Goal: Task Accomplishment & Management: Manage account settings

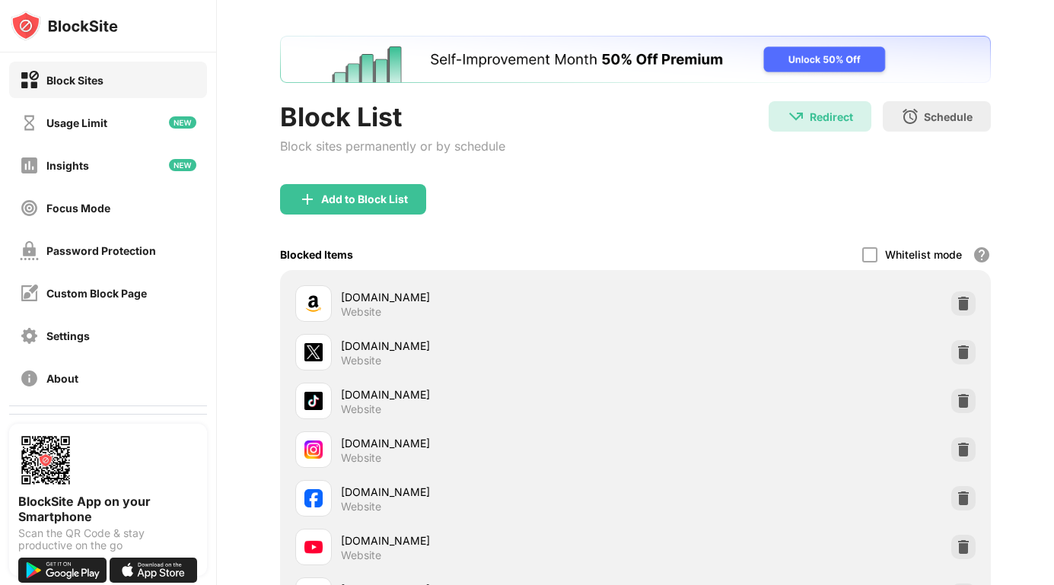
scroll to position [61, 0]
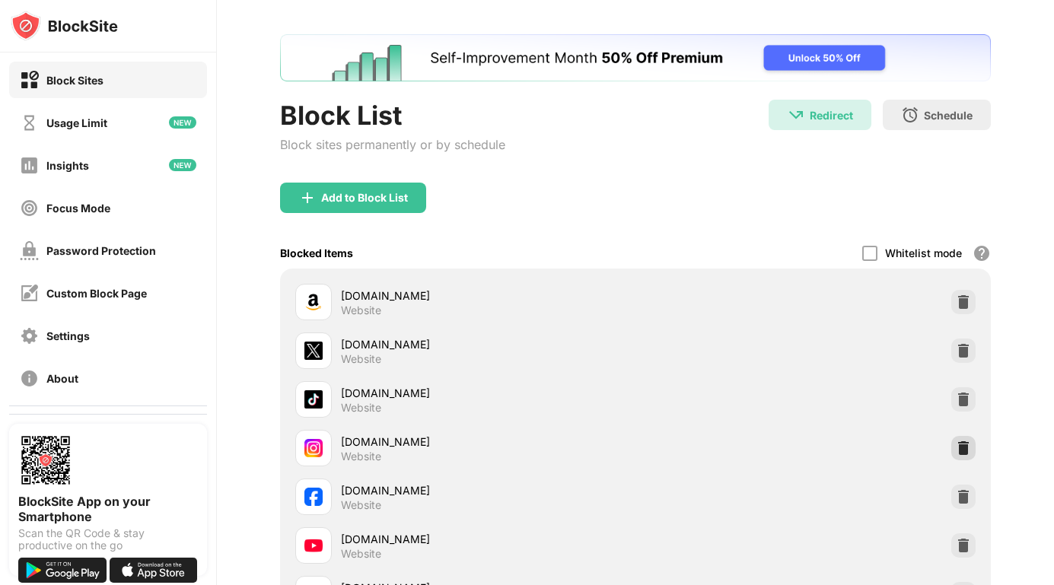
click at [968, 458] on div at bounding box center [964, 448] width 24 height 24
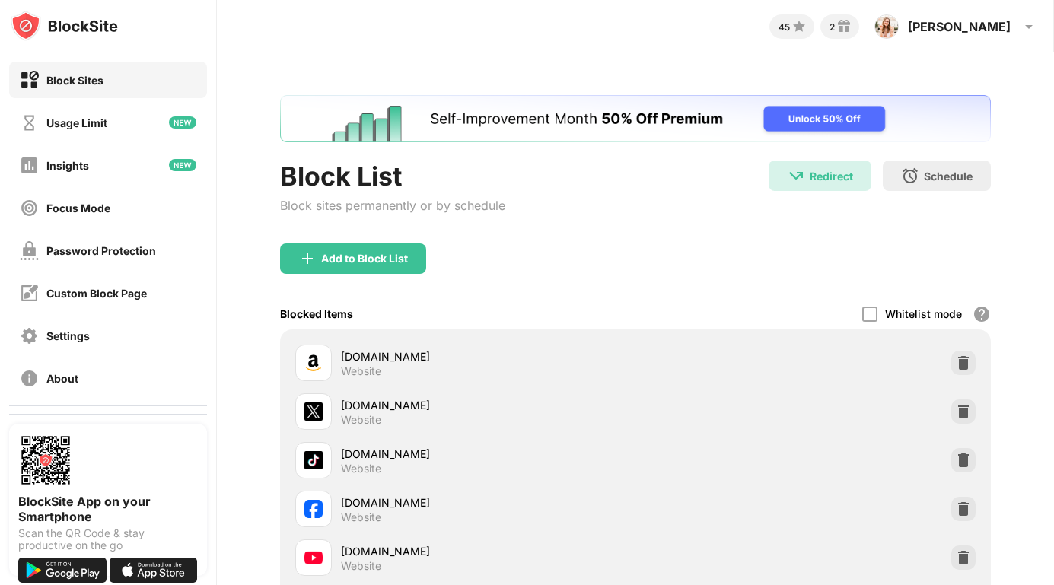
scroll to position [319, 0]
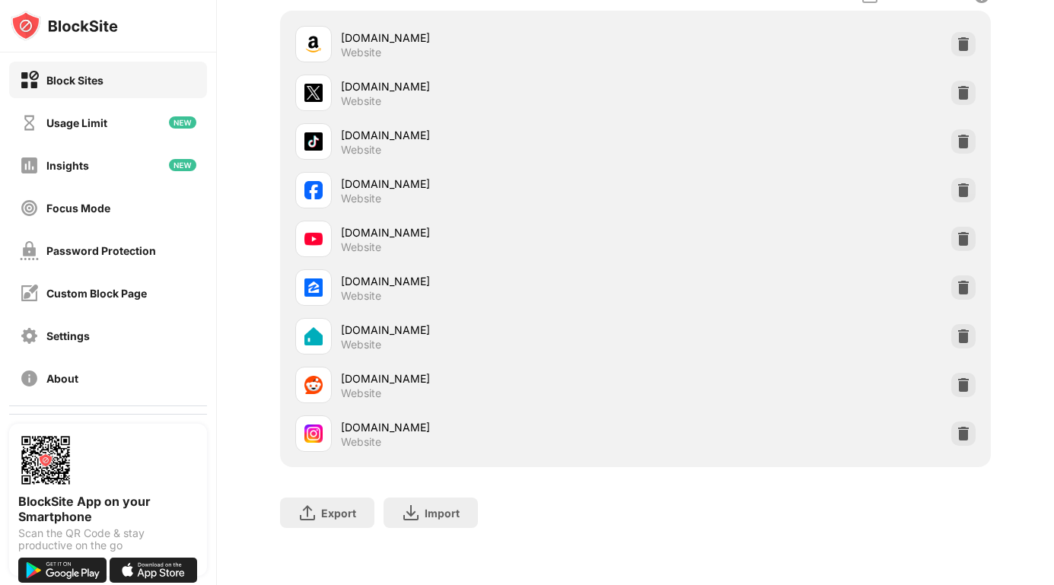
click at [965, 340] on img at bounding box center [963, 336] width 15 height 15
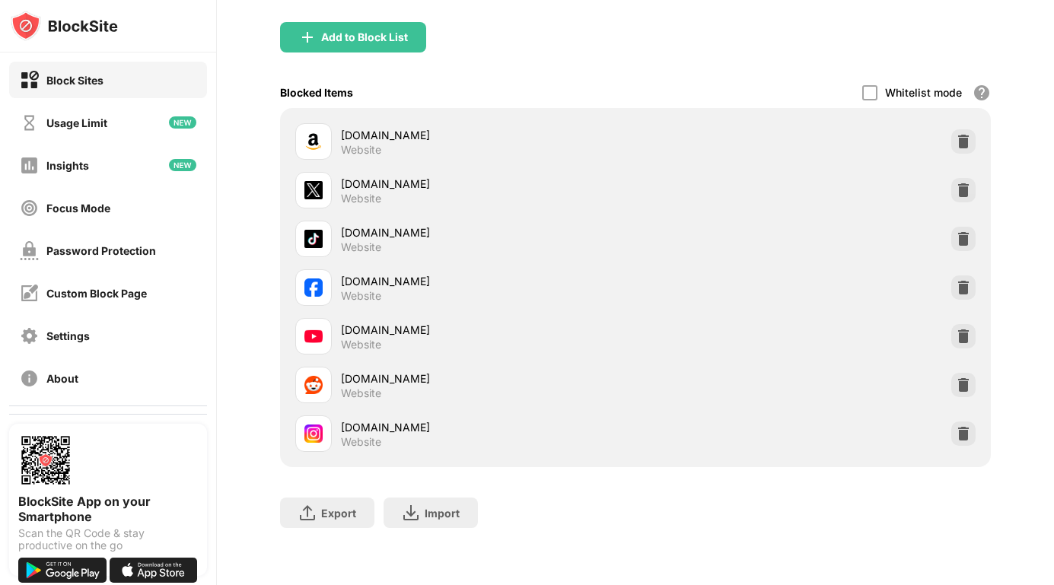
scroll to position [0, 0]
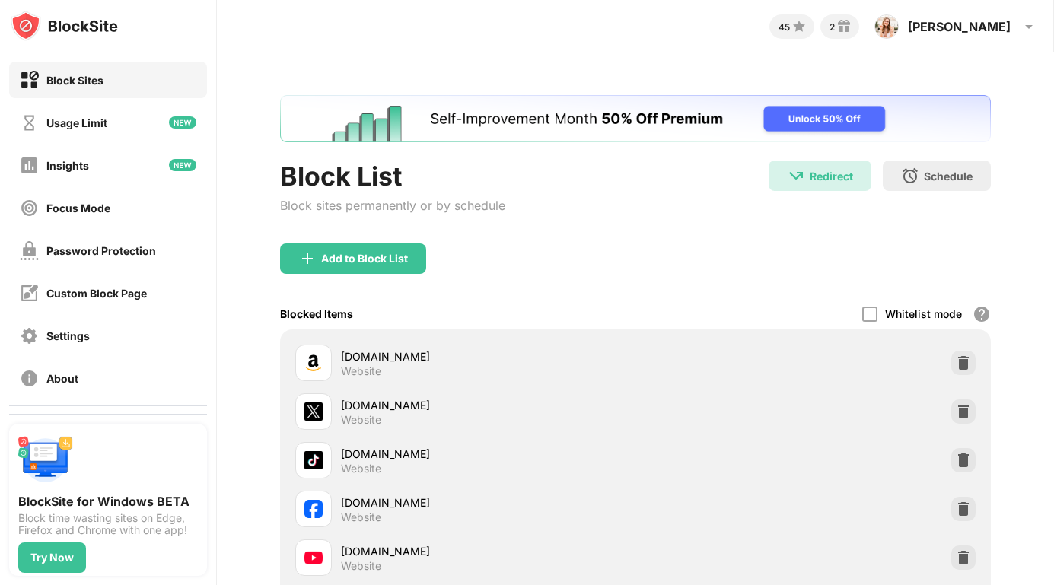
scroll to position [270, 0]
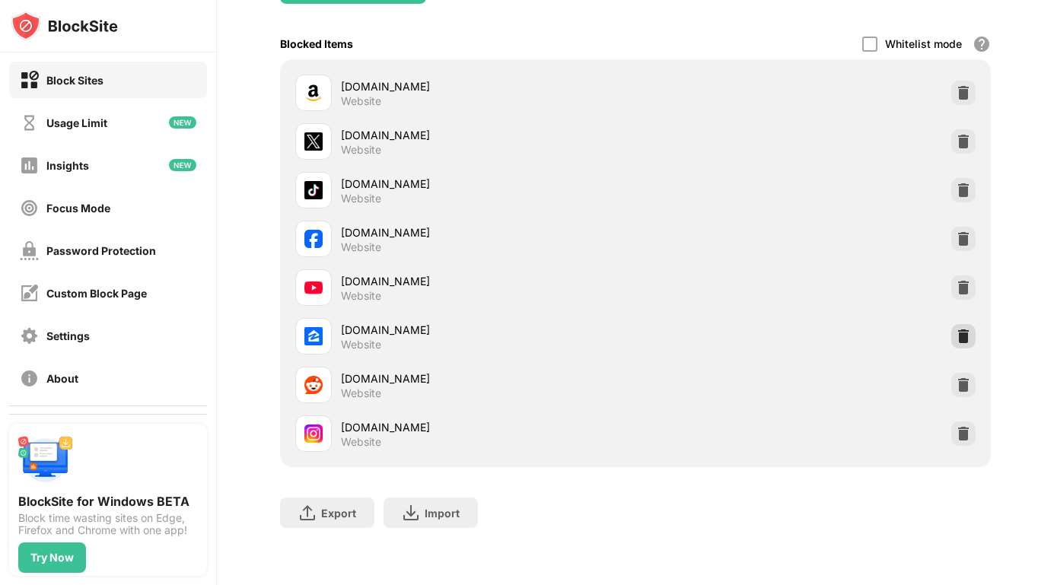
click at [962, 342] on img at bounding box center [963, 336] width 15 height 15
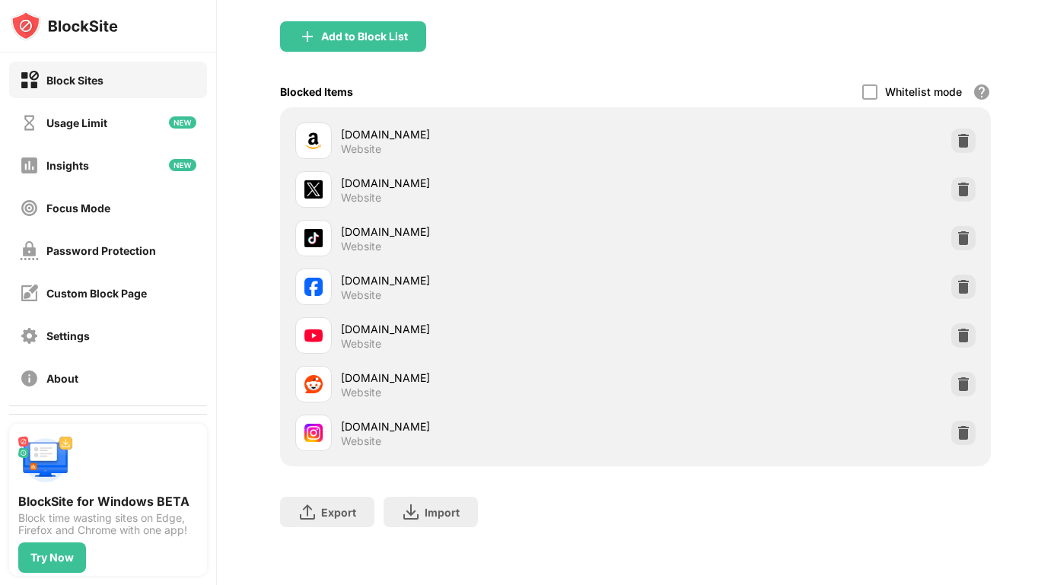
scroll to position [222, 0]
